Goal: Transaction & Acquisition: Obtain resource

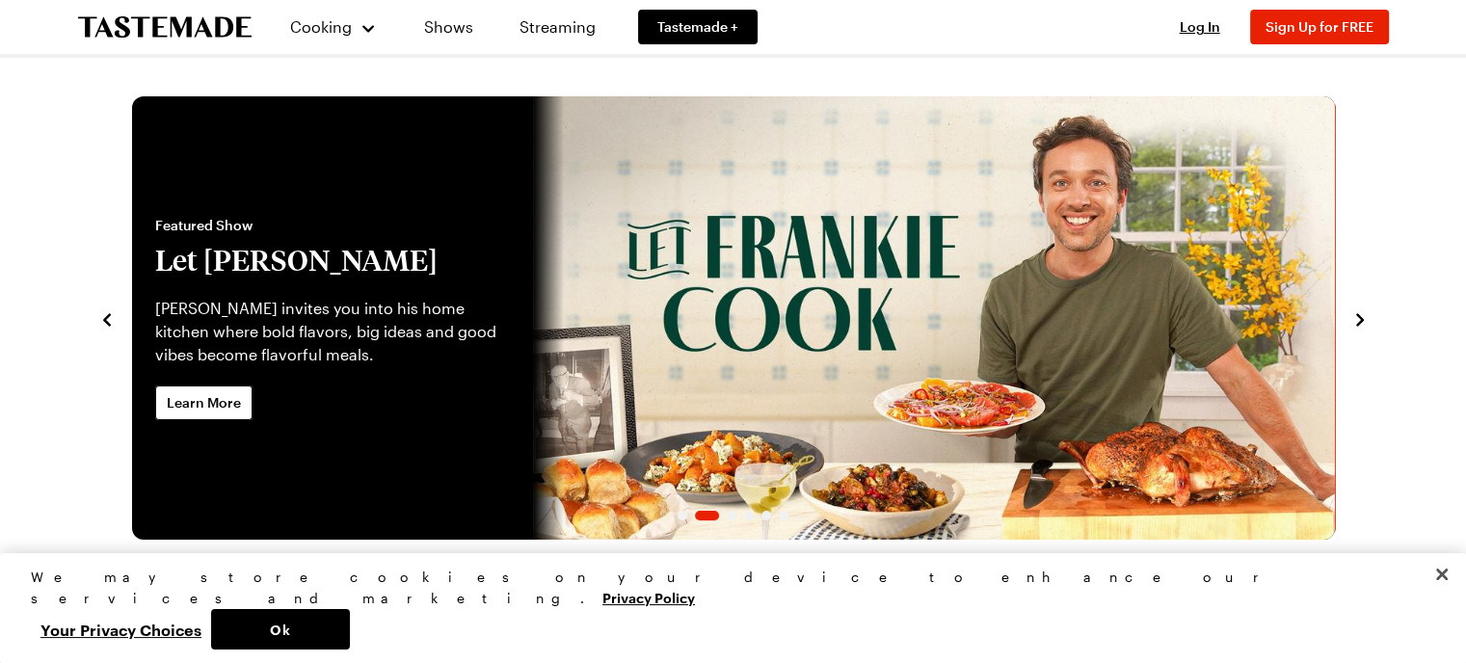
click at [113, 321] on icon "navigate to previous item" at bounding box center [106, 319] width 19 height 19
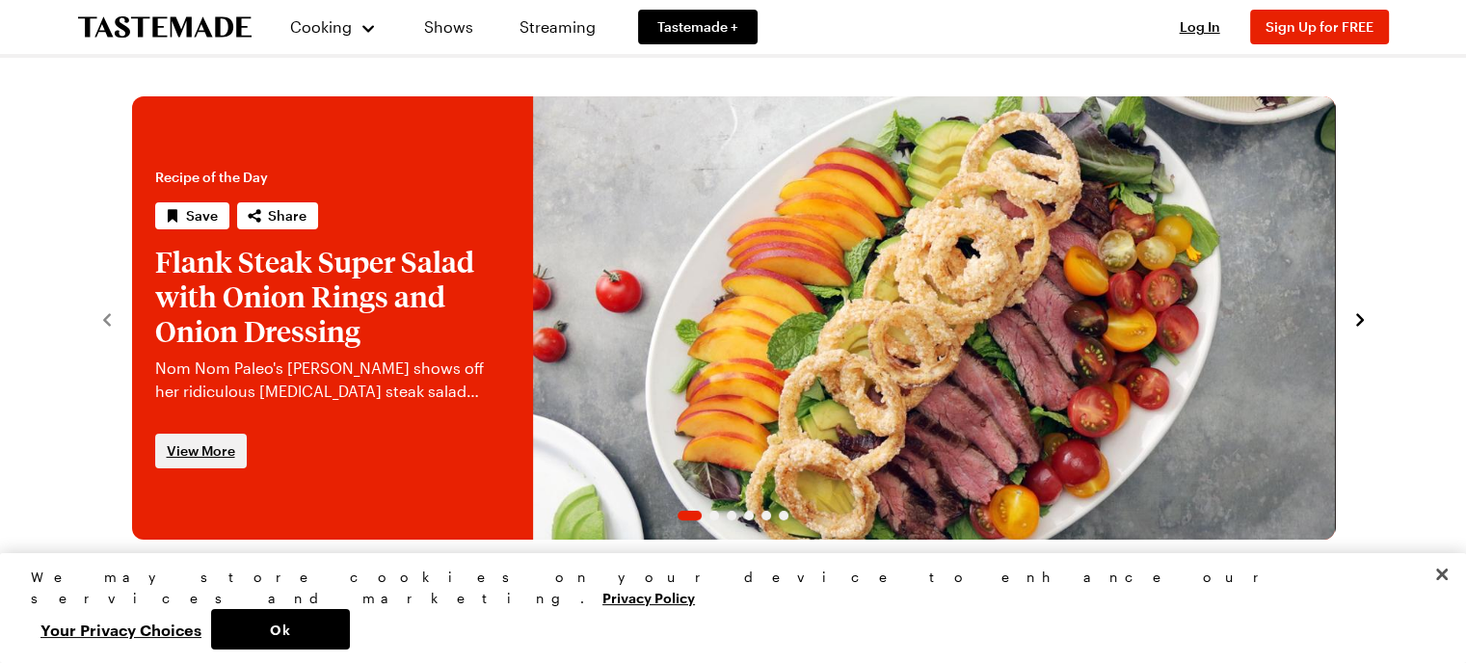
click at [192, 458] on span "View More" at bounding box center [201, 451] width 68 height 19
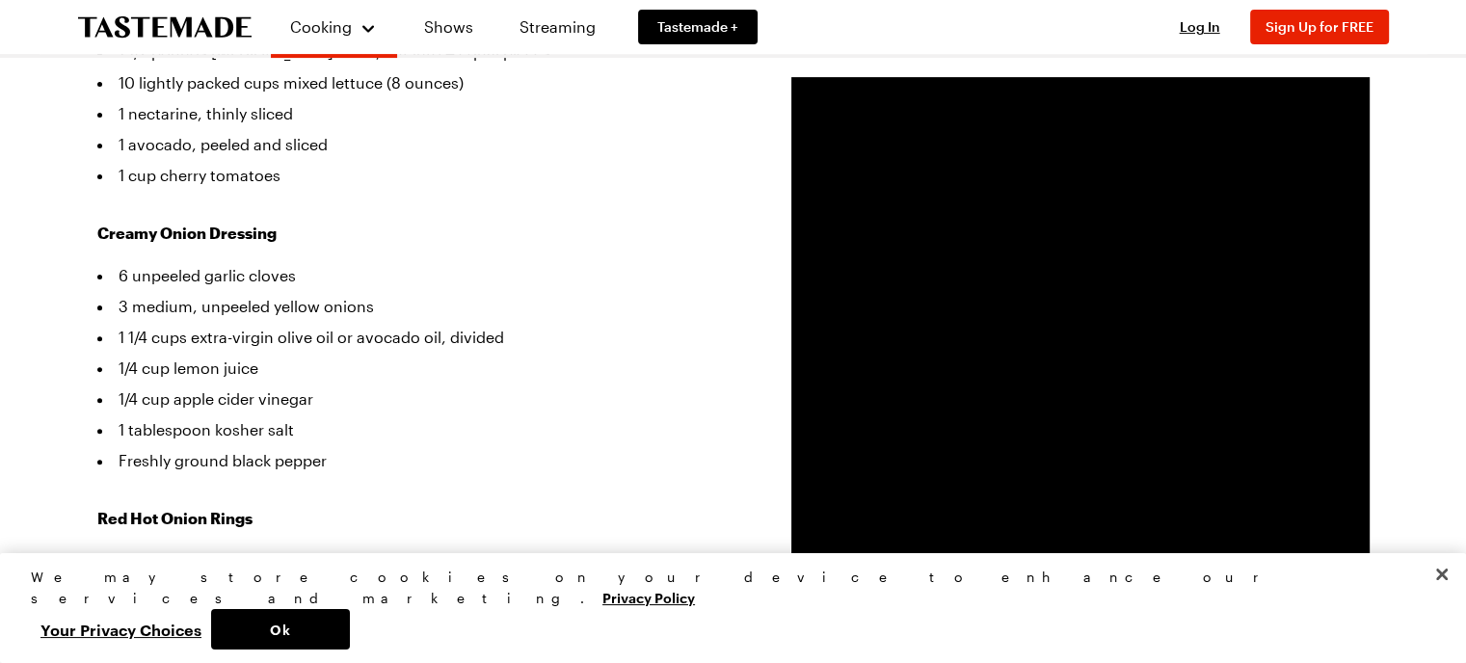
scroll to position [675, 0]
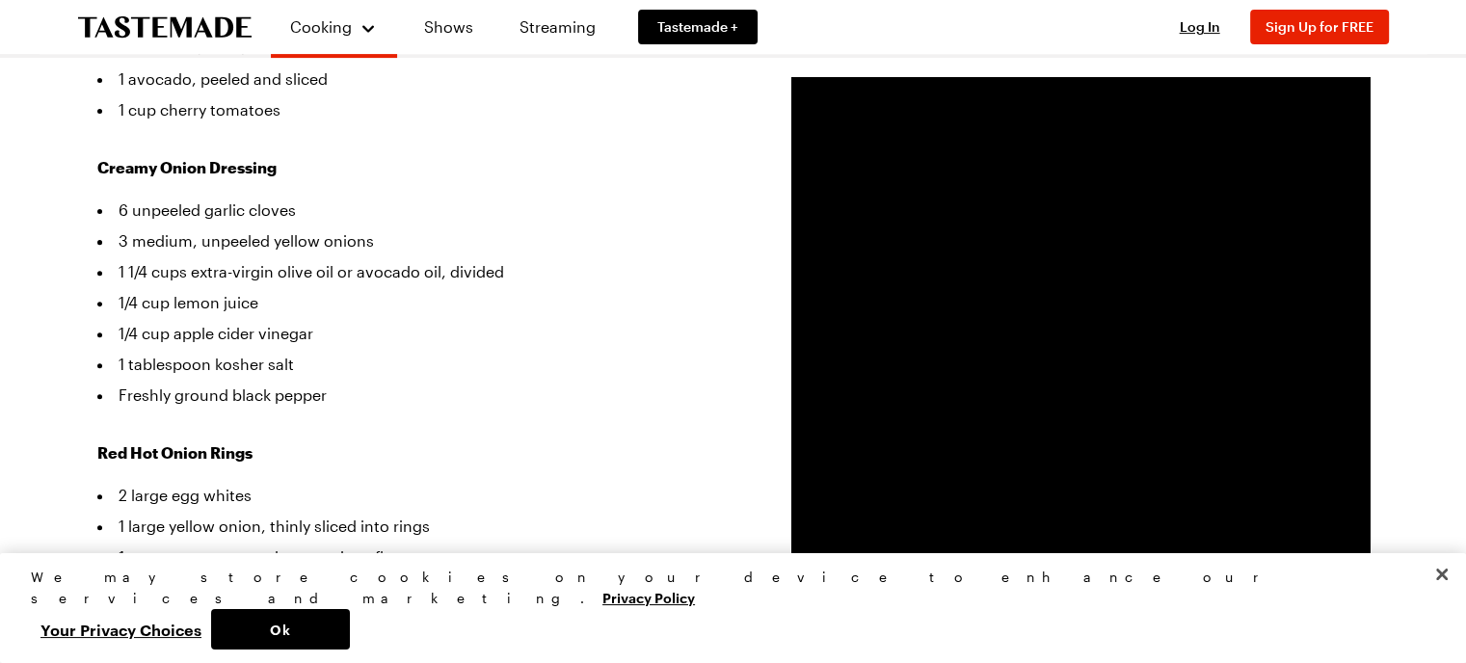
click at [1086, 412] on video "Video Player" at bounding box center [1081, 366] width 578 height 578
click at [978, 350] on video "Video Player" at bounding box center [1081, 366] width 578 height 578
click at [1077, 351] on video "Video Player" at bounding box center [1081, 366] width 578 height 578
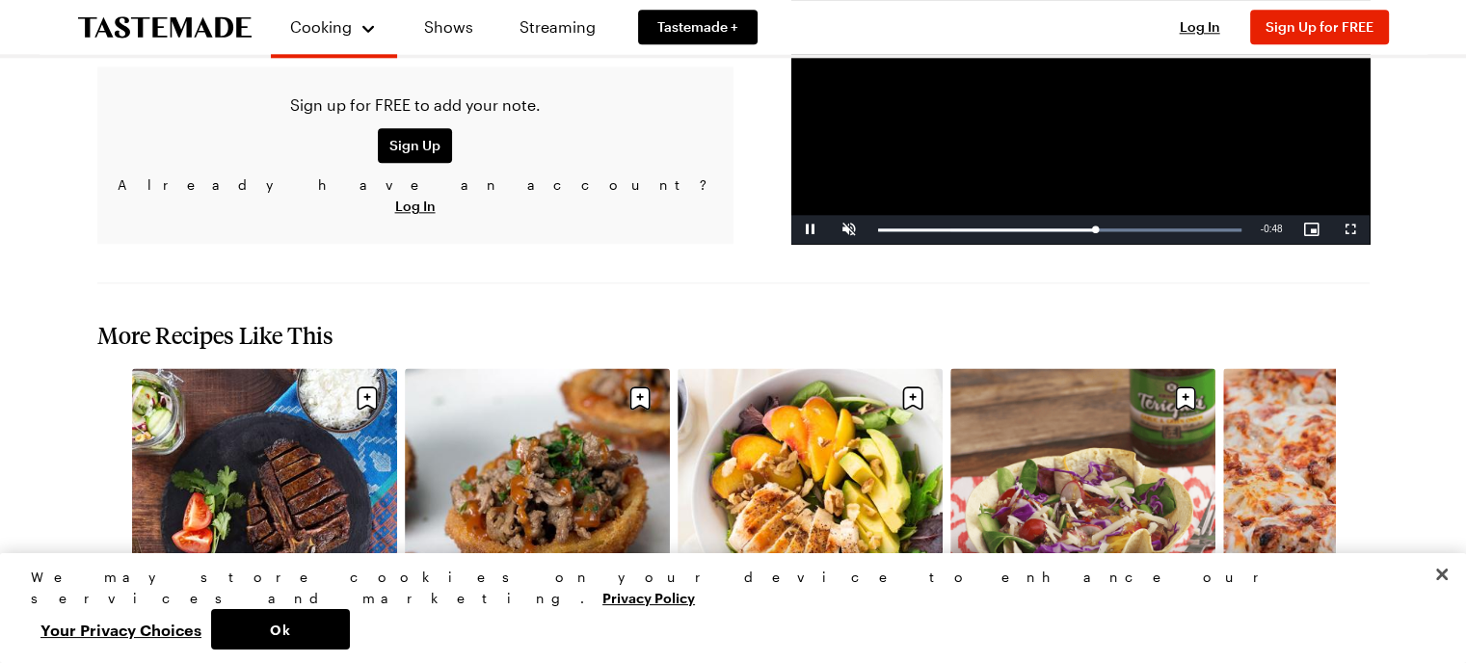
scroll to position [2314, 0]
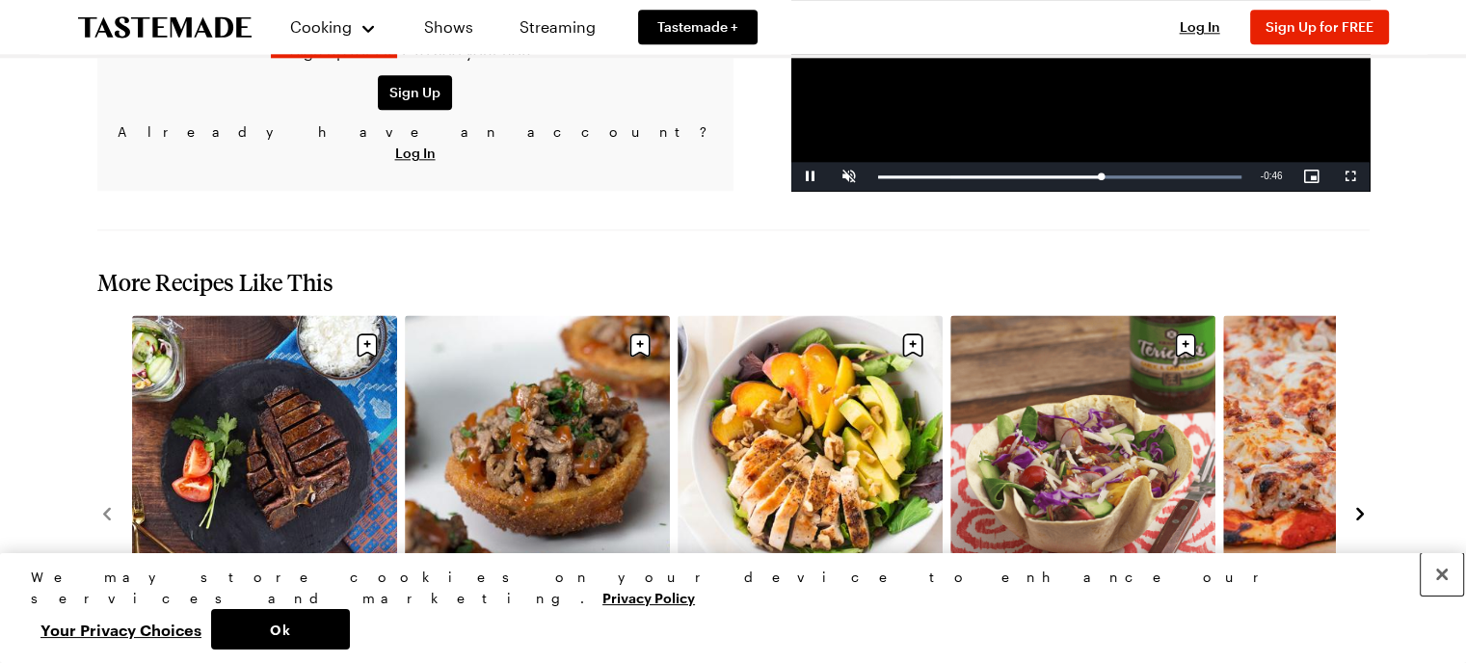
click at [1443, 596] on button "Close" at bounding box center [1442, 574] width 42 height 42
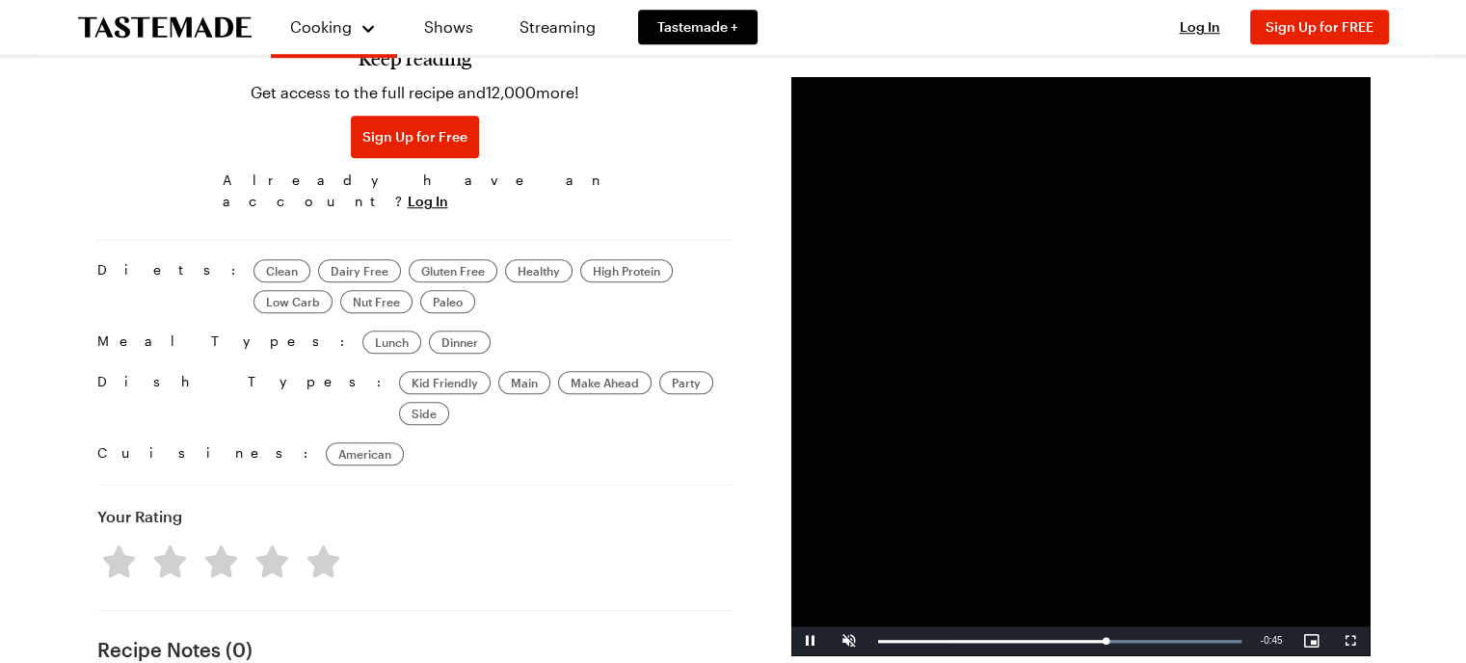
scroll to position [1928, 0]
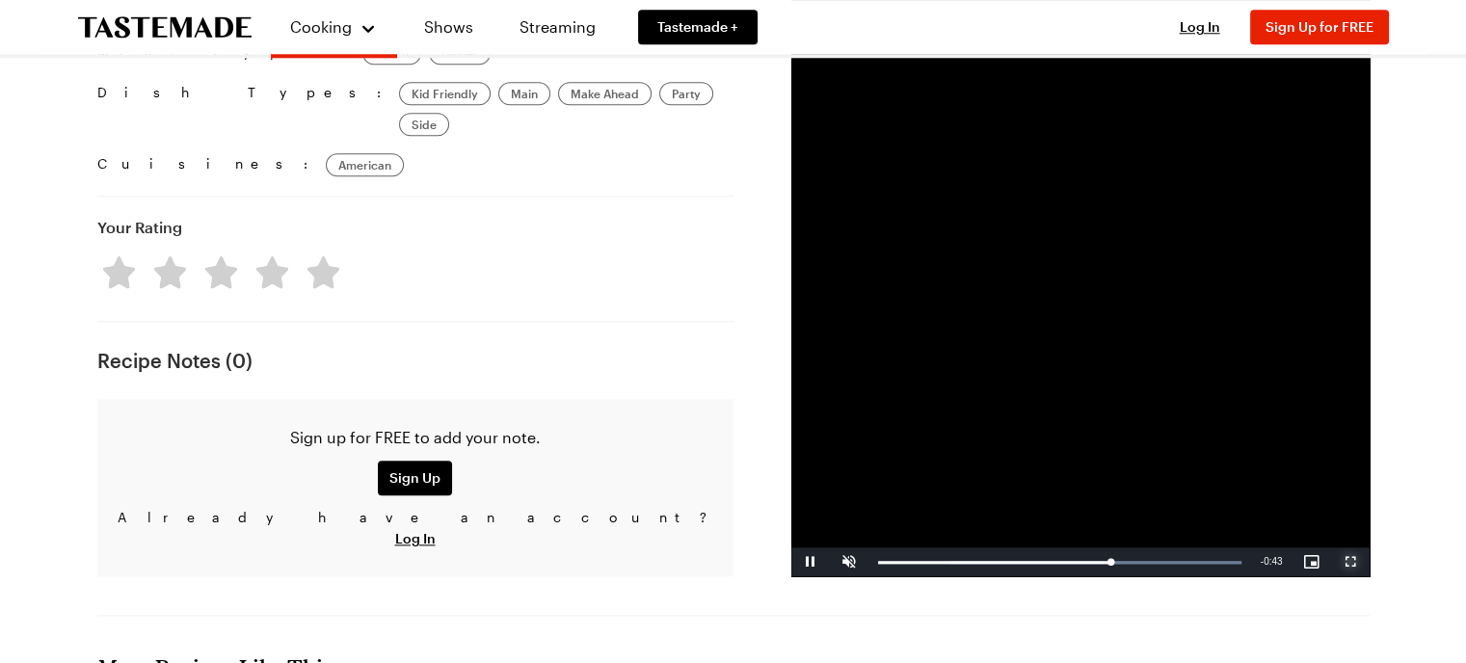
drag, startPoint x: 1350, startPoint y: 450, endPoint x: 1350, endPoint y: 567, distance: 116.7
click at [1350, 562] on span "Video Player" at bounding box center [1350, 562] width 39 height 0
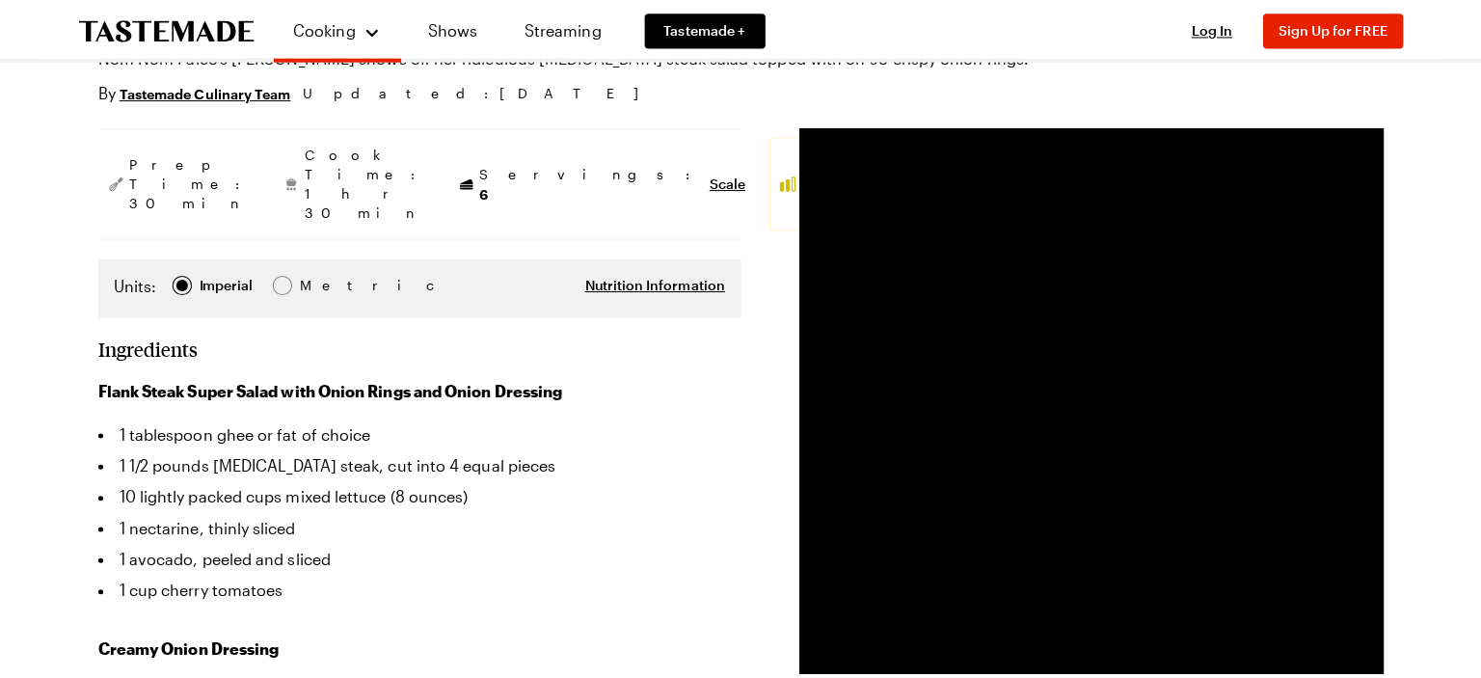
scroll to position [96, 0]
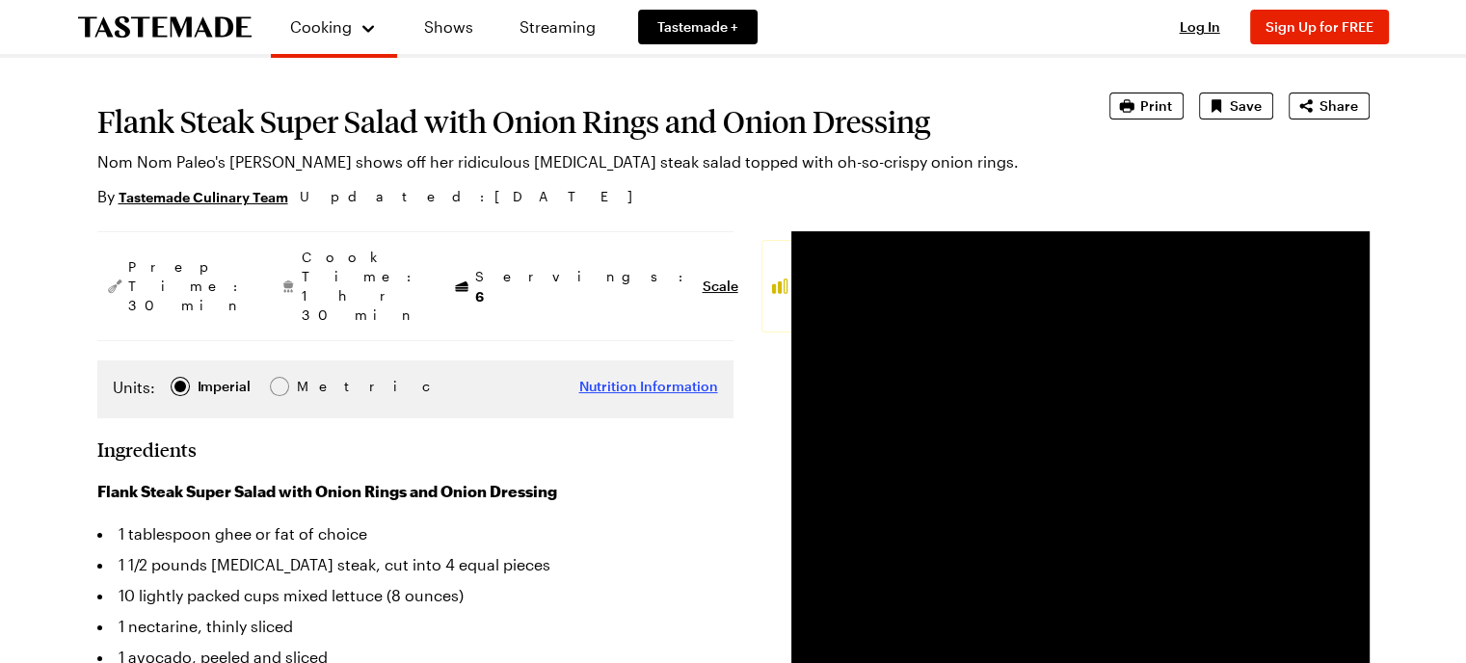
click at [652, 377] on span "Nutrition Information" at bounding box center [648, 386] width 139 height 19
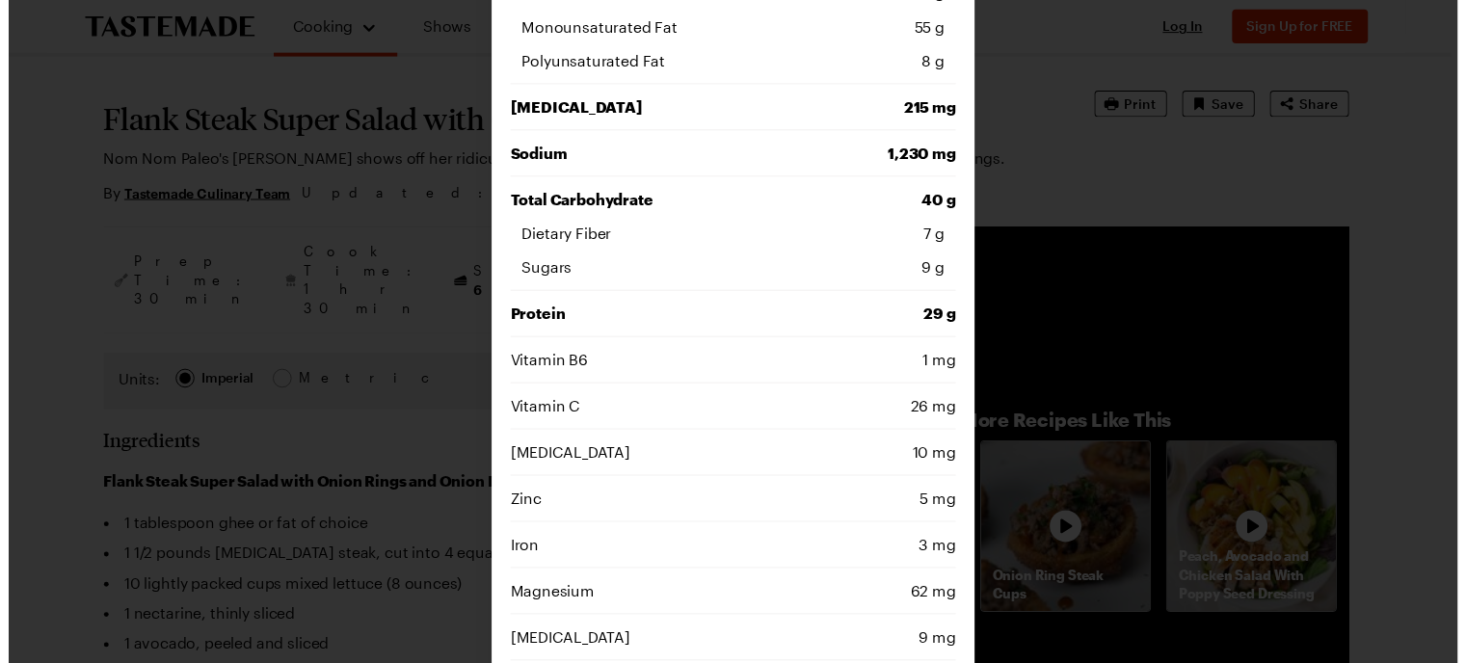
scroll to position [0, 0]
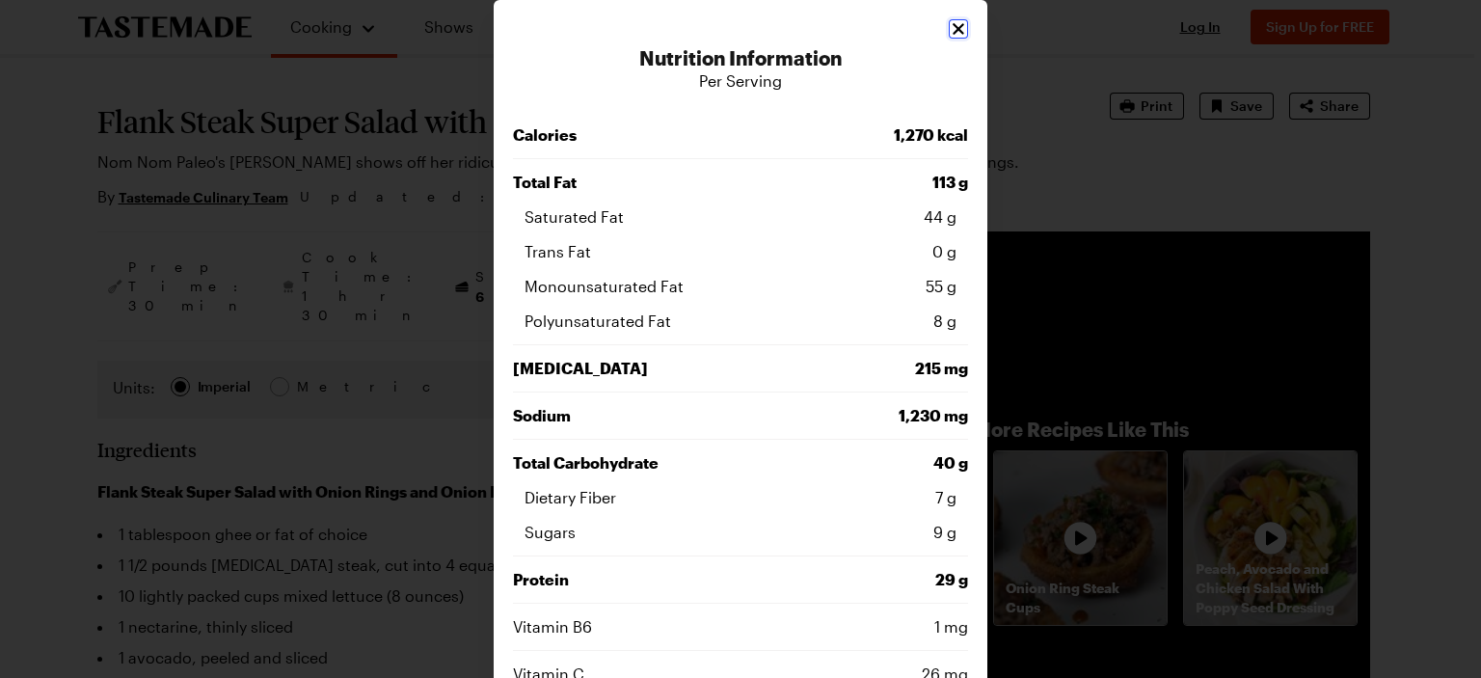
click at [952, 35] on icon "Close" at bounding box center [958, 28] width 19 height 19
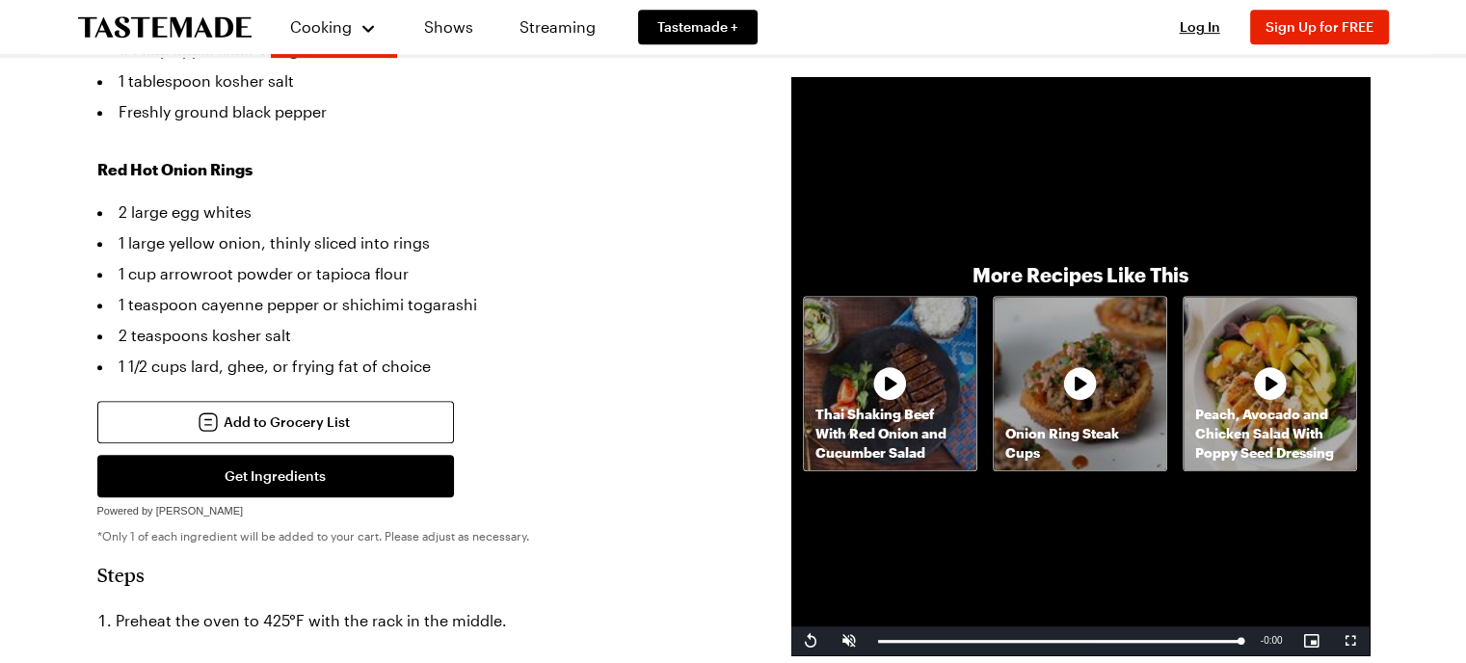
scroll to position [964, 0]
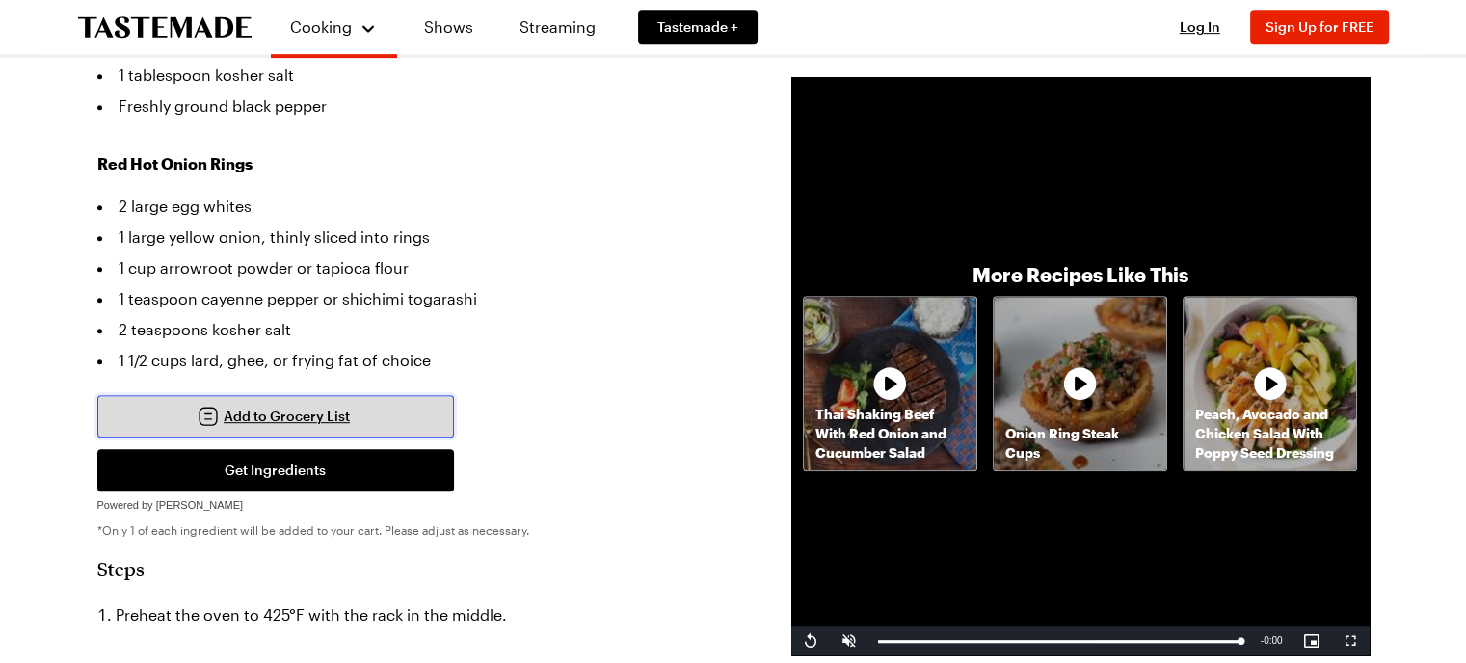
click at [328, 407] on span "Add to Grocery List" at bounding box center [287, 416] width 126 height 19
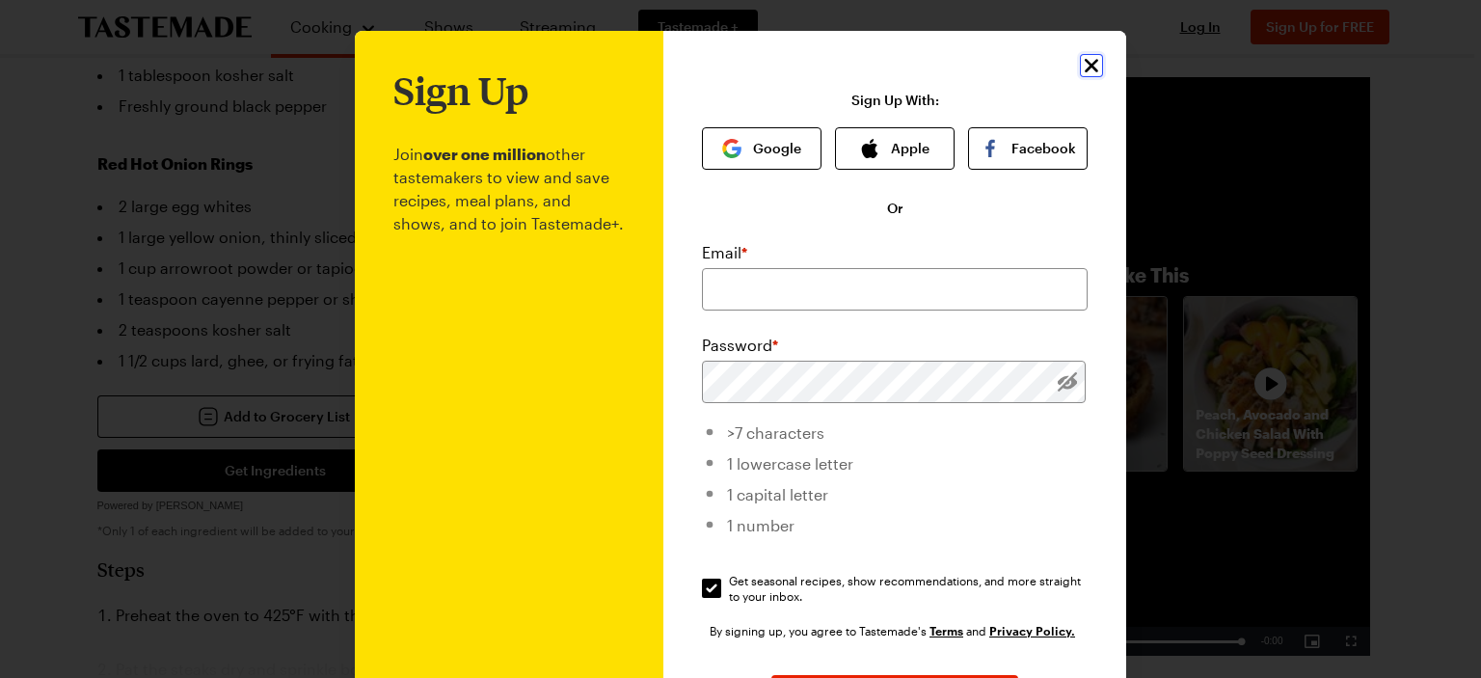
click at [1070, 57] on div "Sign Up Join over one million other tastemakers to view and save recipes, meal …" at bounding box center [894, 459] width 463 height 856
click at [1091, 67] on icon "Close" at bounding box center [1091, 65] width 23 height 23
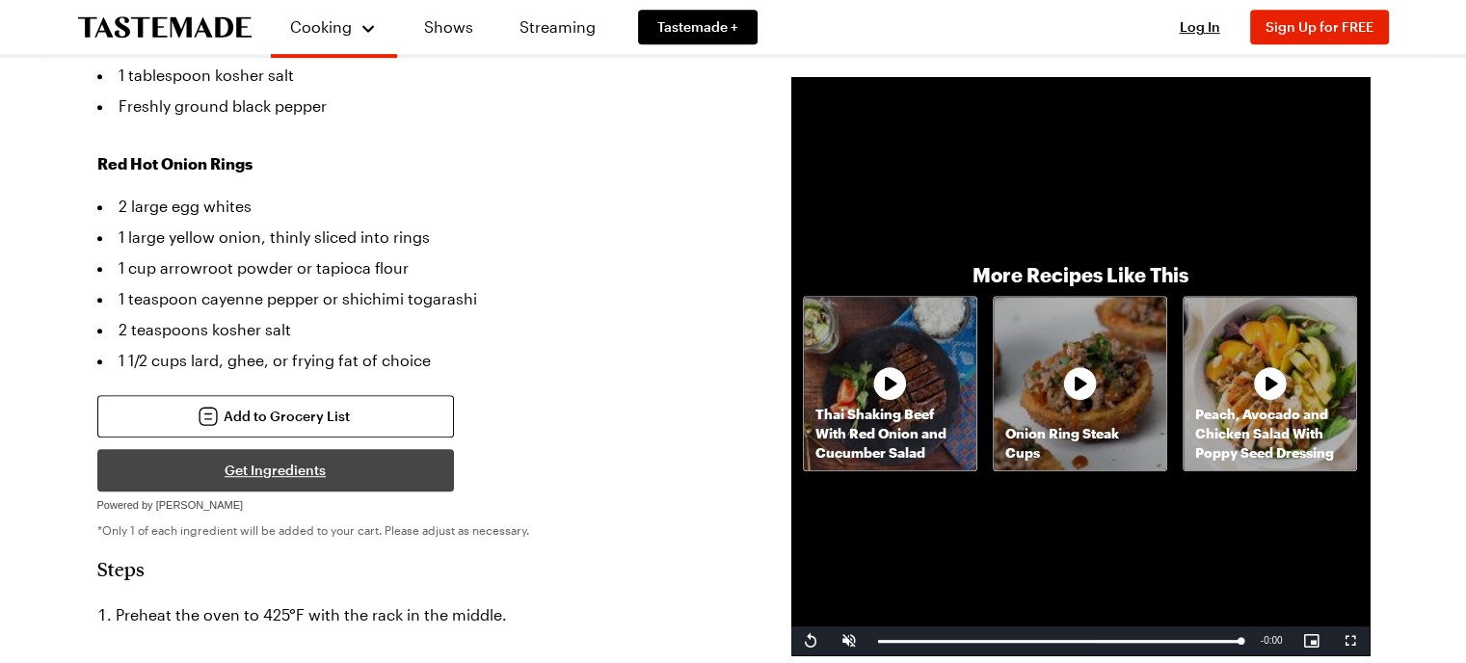
click at [284, 449] on button "Get Ingredients" at bounding box center [275, 470] width 357 height 42
click at [274, 449] on button "Get Ingredients" at bounding box center [275, 470] width 357 height 42
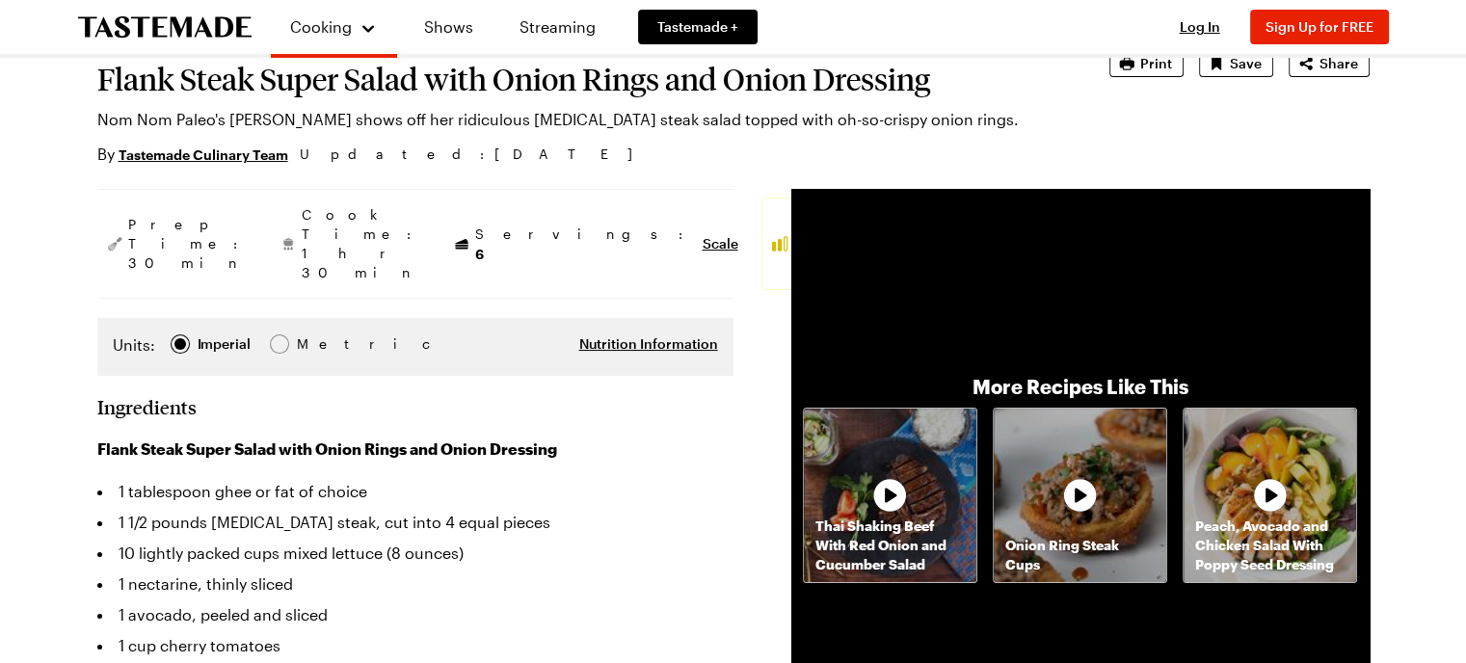
scroll to position [289, 0]
